Goal: Find specific page/section: Find specific page/section

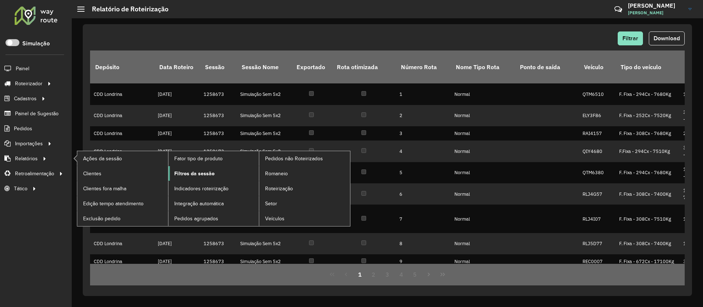
click at [200, 176] on span "Filtros da sessão" at bounding box center [194, 174] width 40 height 8
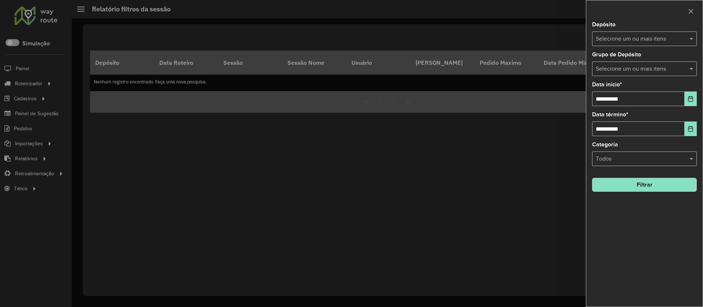
click at [634, 39] on input "text" at bounding box center [641, 39] width 94 height 9
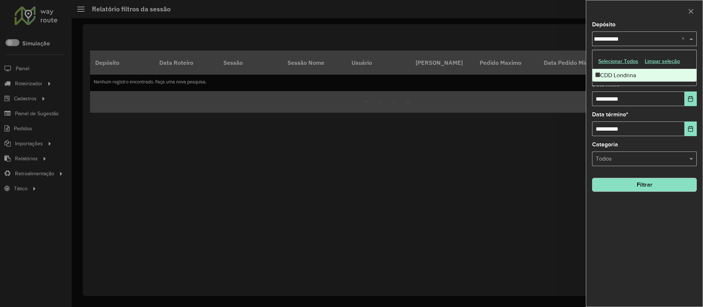
type input "**********"
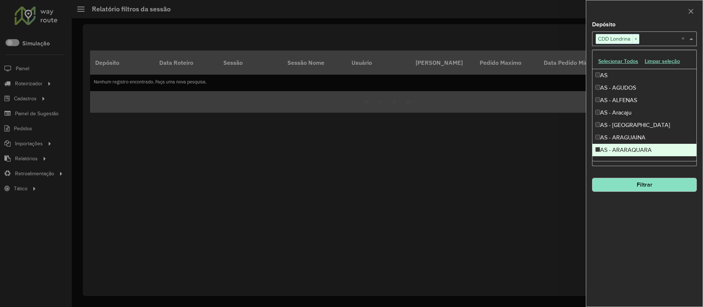
click at [641, 187] on button "Filtrar" at bounding box center [644, 185] width 105 height 14
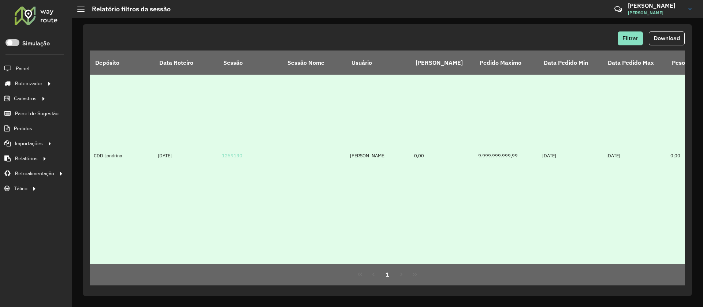
scroll to position [437, 0]
drag, startPoint x: 401, startPoint y: 157, endPoint x: 353, endPoint y: 151, distance: 48.7
click at [353, 151] on td "[PERSON_NAME]" at bounding box center [378, 155] width 64 height 387
click at [367, 159] on td "[PERSON_NAME]" at bounding box center [378, 155] width 64 height 387
drag, startPoint x: 364, startPoint y: 156, endPoint x: 337, endPoint y: 157, distance: 27.8
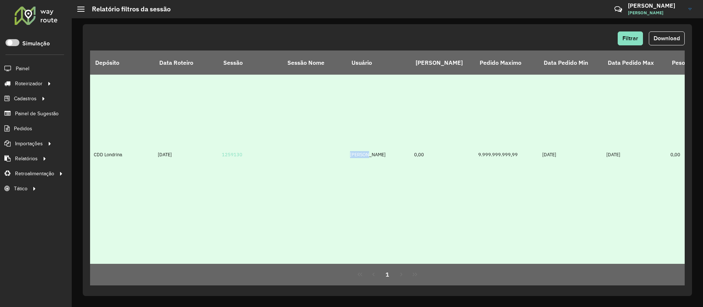
copy tr "EVELIN"
